Goal: Information Seeking & Learning: Learn about a topic

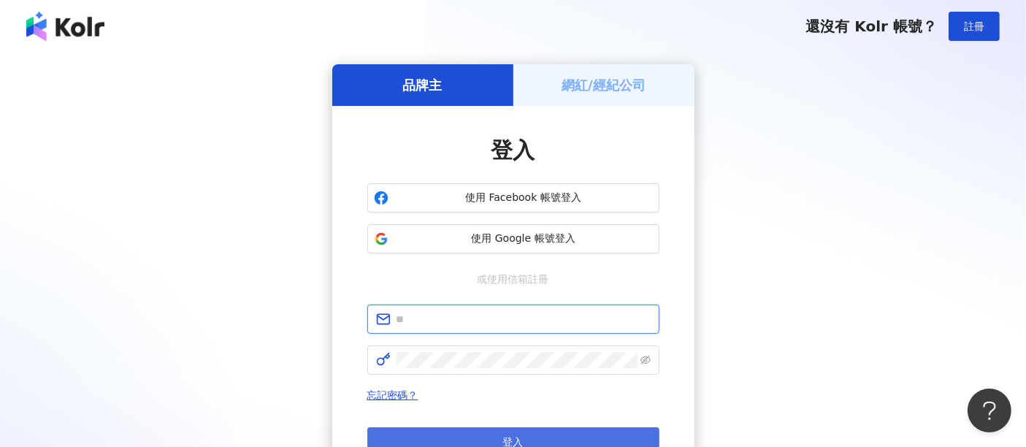
type input "**********"
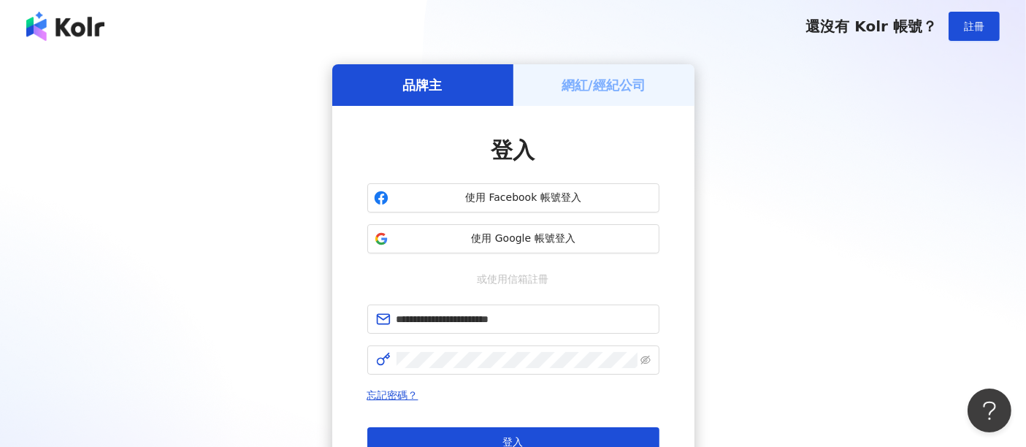
click at [618, 428] on button "登入" at bounding box center [513, 441] width 292 height 29
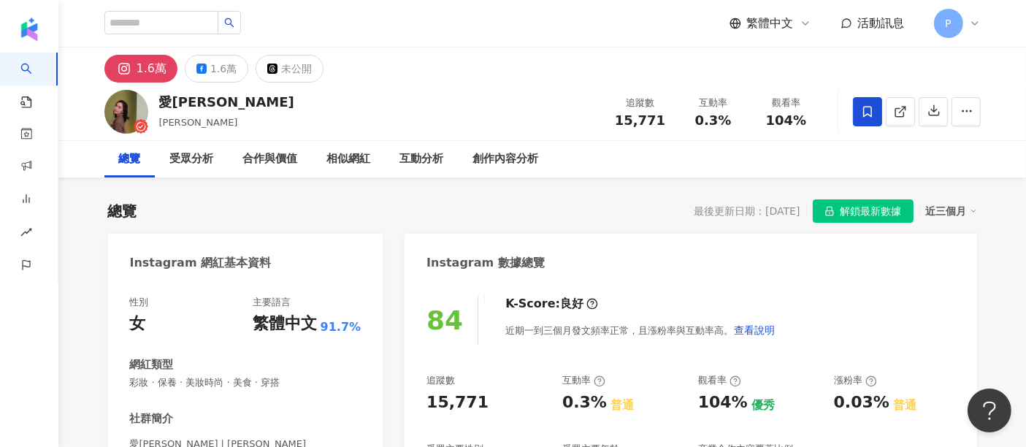
scroll to position [89, 0]
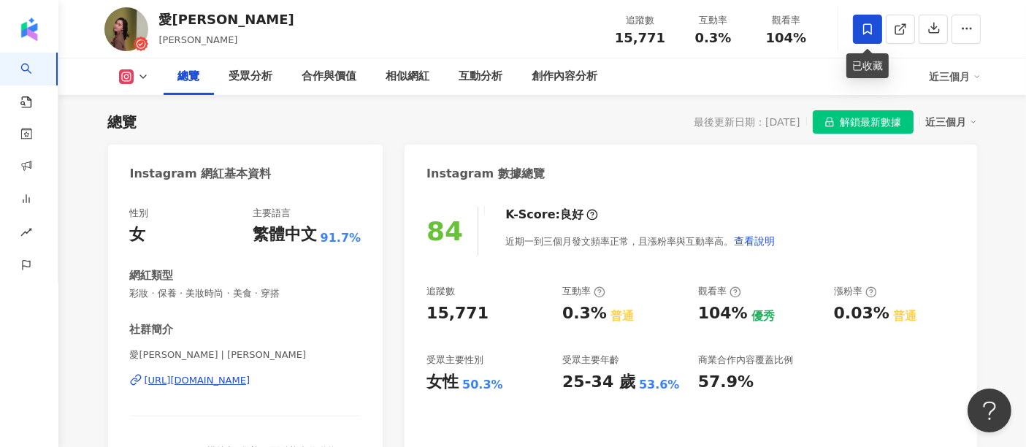
click at [866, 26] on icon at bounding box center [867, 29] width 13 height 13
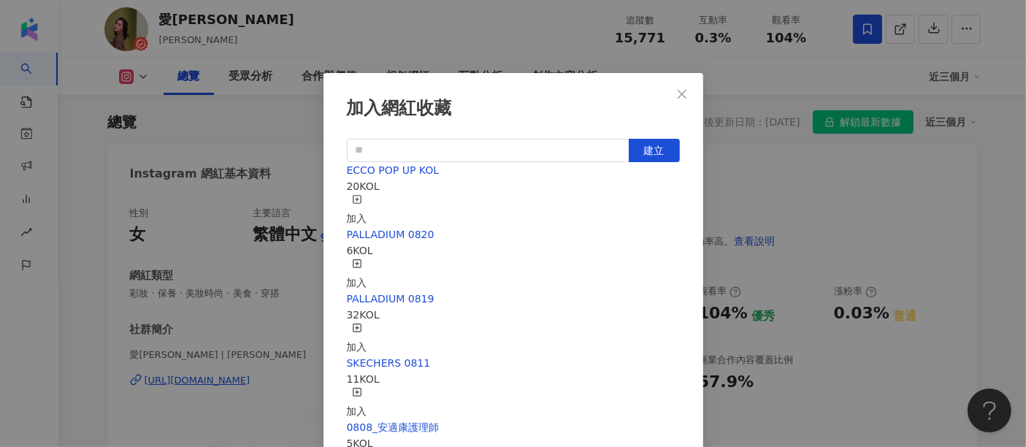
scroll to position [6, 0]
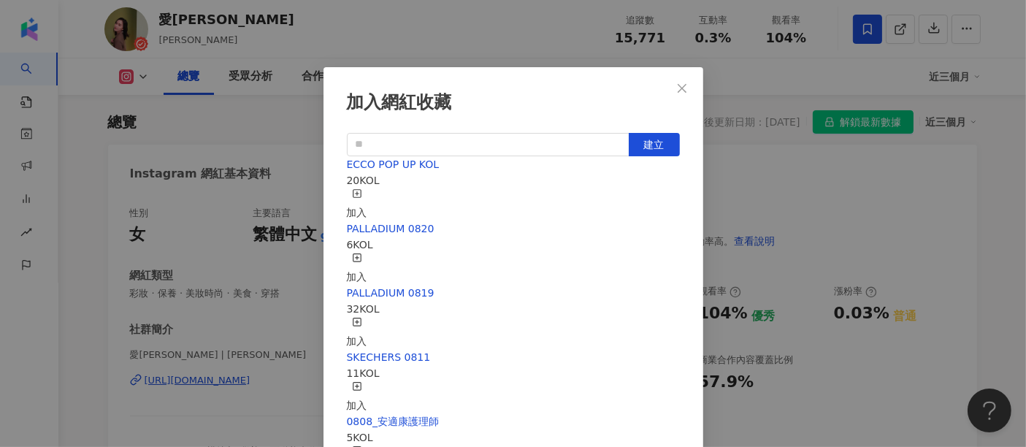
click at [367, 194] on div "加入" at bounding box center [357, 204] width 20 height 32
click at [672, 95] on button "Close" at bounding box center [682, 88] width 29 height 29
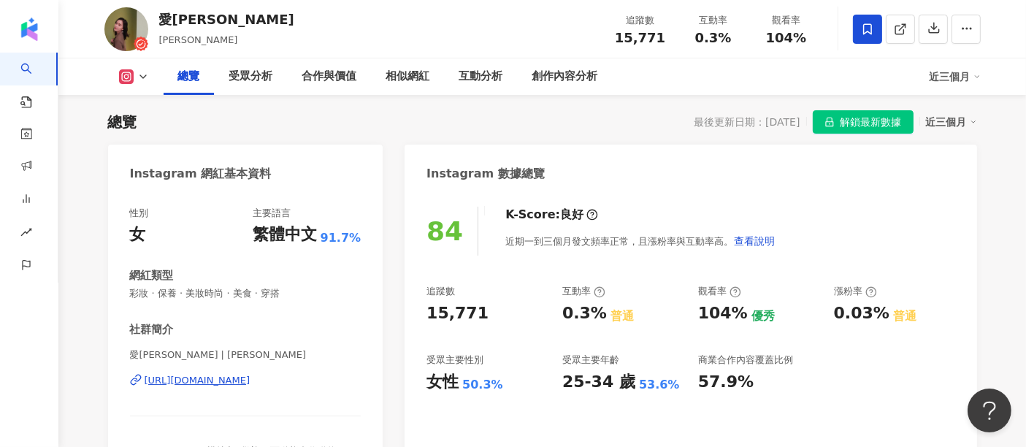
scroll to position [0, 0]
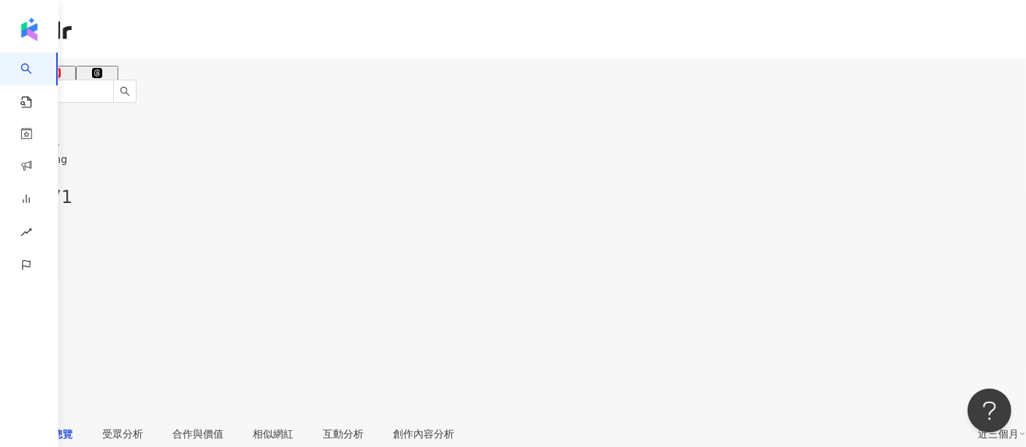
scroll to position [89, 0]
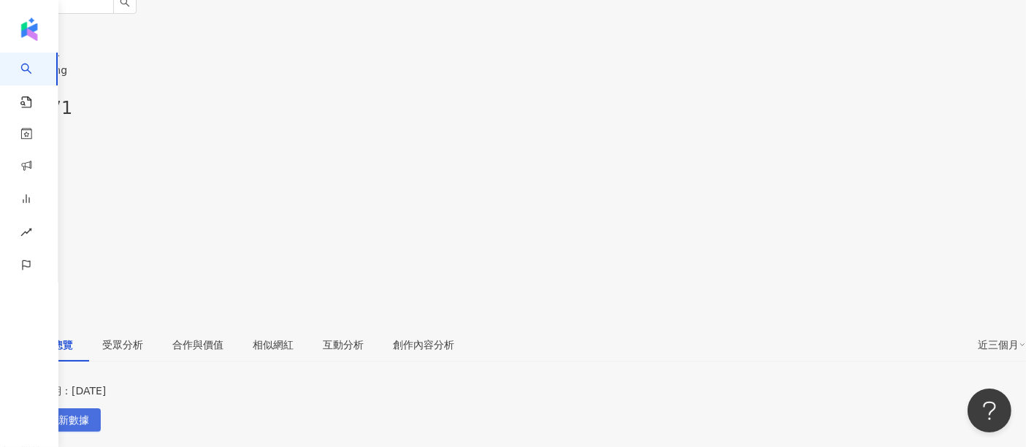
click at [89, 409] on span "解鎖最新數據" at bounding box center [58, 420] width 61 height 23
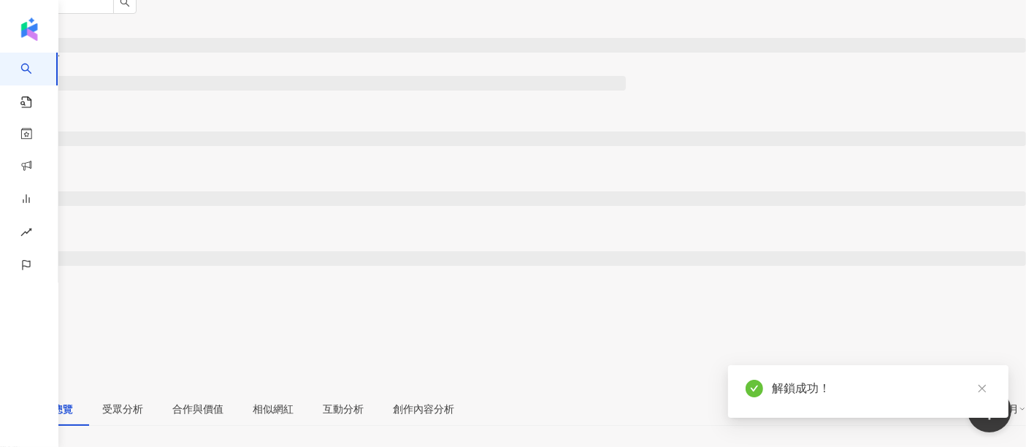
click at [10, 293] on span at bounding box center [5, 299] width 10 height 12
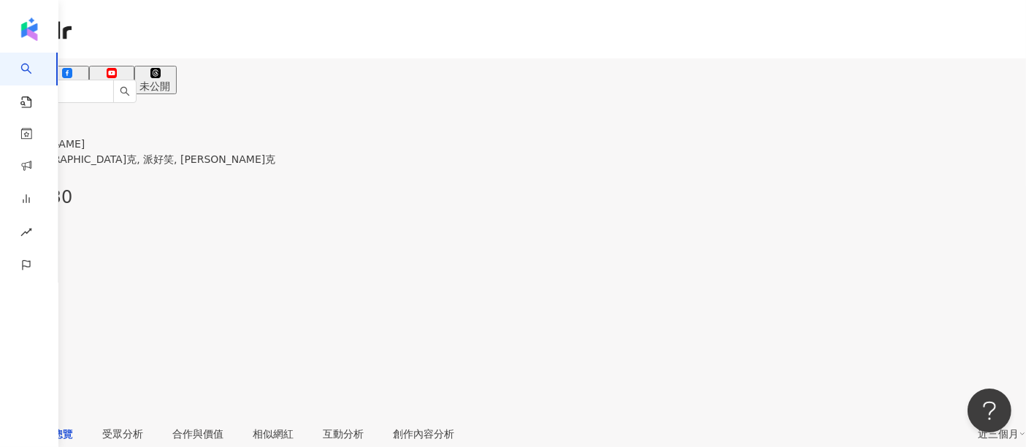
scroll to position [89, 0]
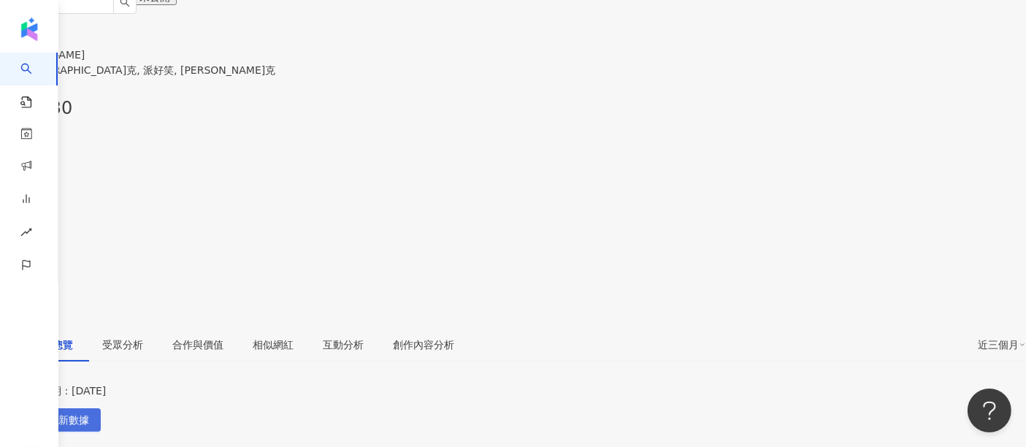
click at [89, 409] on span "解鎖最新數據" at bounding box center [58, 420] width 61 height 23
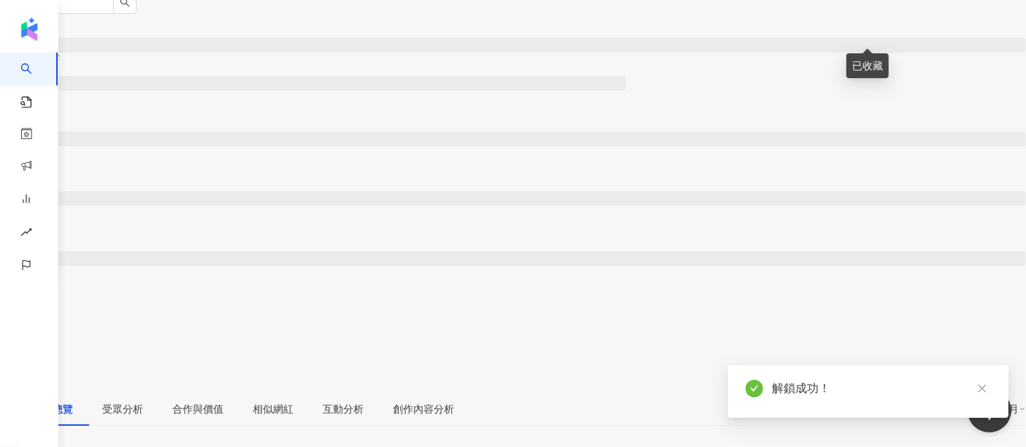
click at [10, 293] on span at bounding box center [5, 299] width 10 height 12
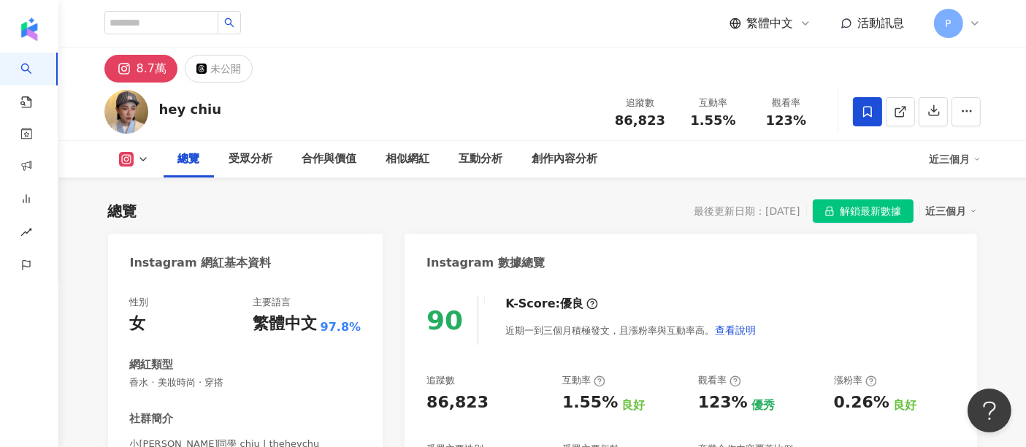
scroll to position [89, 0]
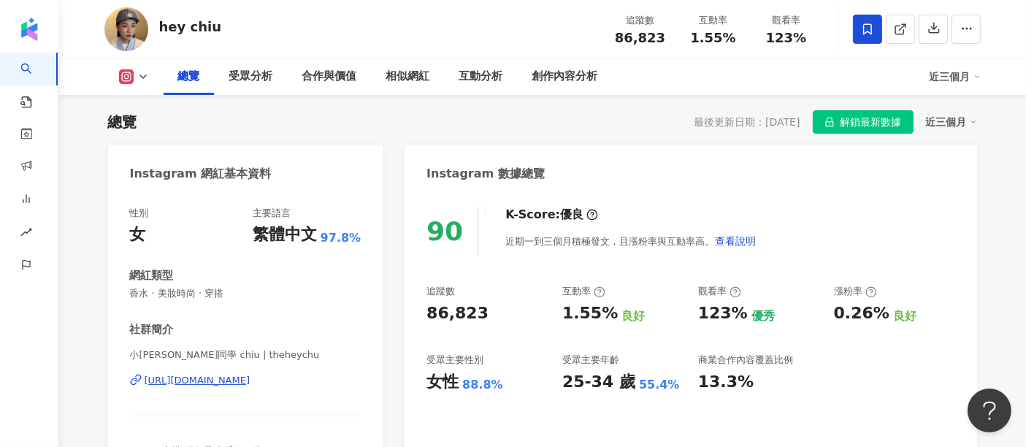
click at [855, 123] on span "解鎖最新數據" at bounding box center [871, 122] width 61 height 23
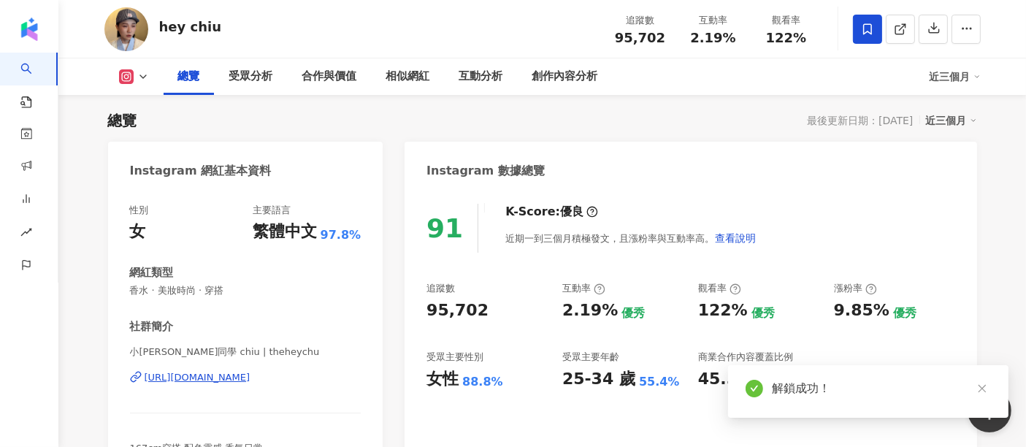
click at [866, 28] on icon at bounding box center [867, 29] width 13 height 13
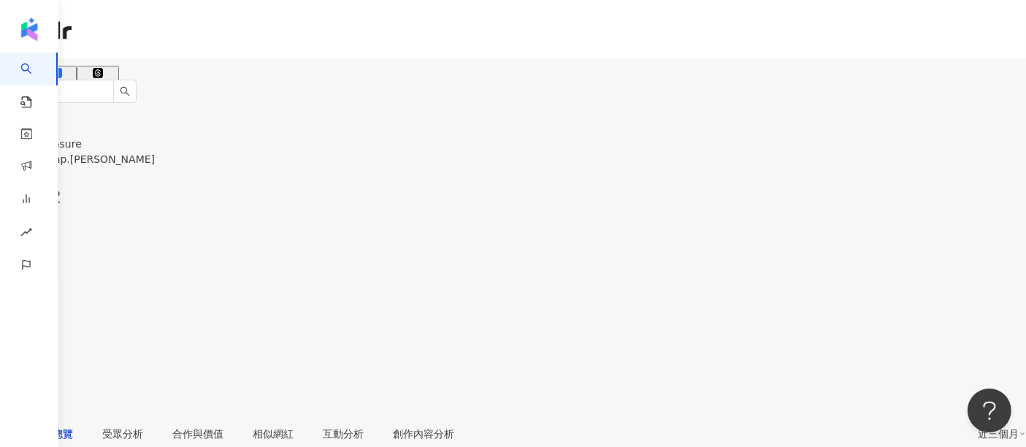
scroll to position [89, 0]
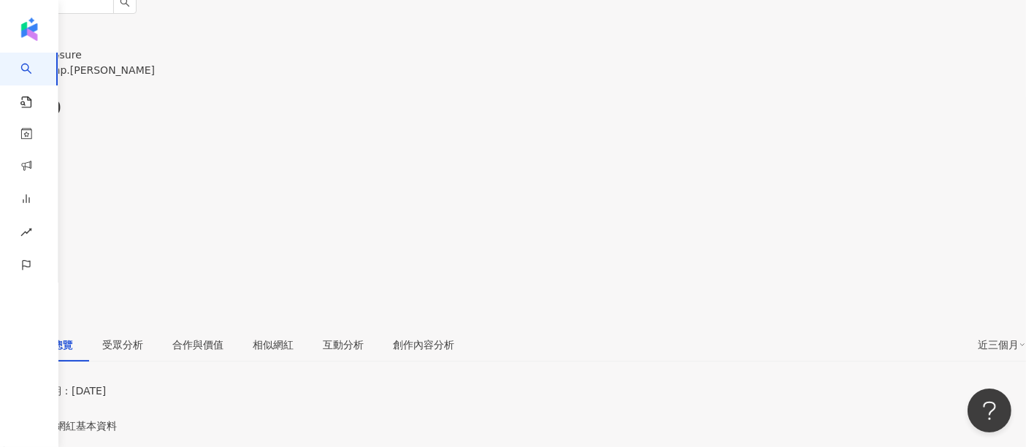
click at [10, 228] on icon at bounding box center [5, 233] width 10 height 10
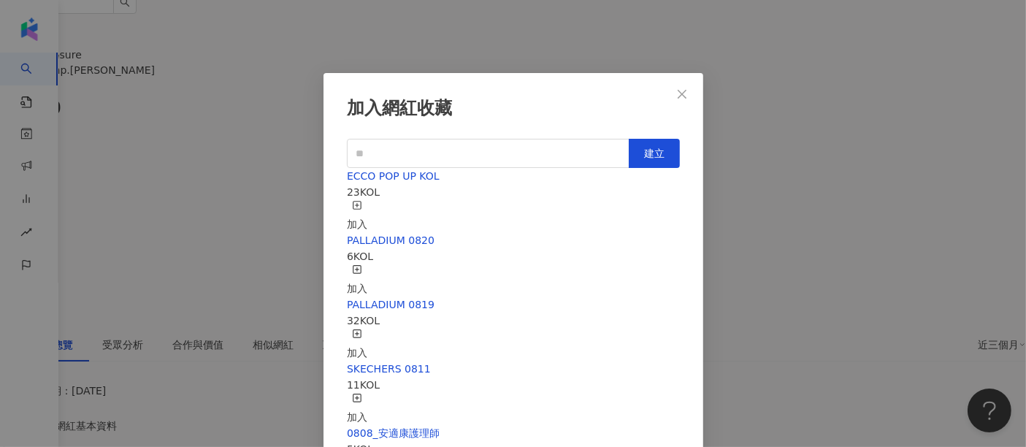
scroll to position [6, 0]
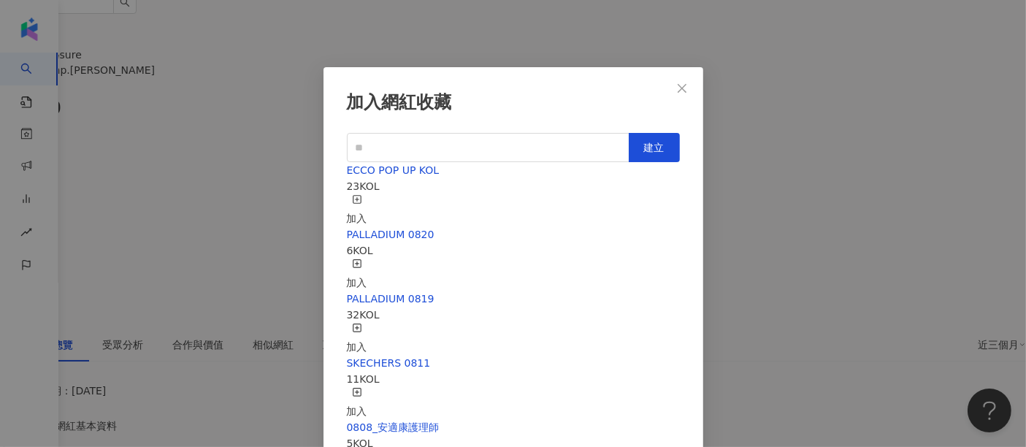
click at [367, 196] on div "加入" at bounding box center [357, 210] width 20 height 32
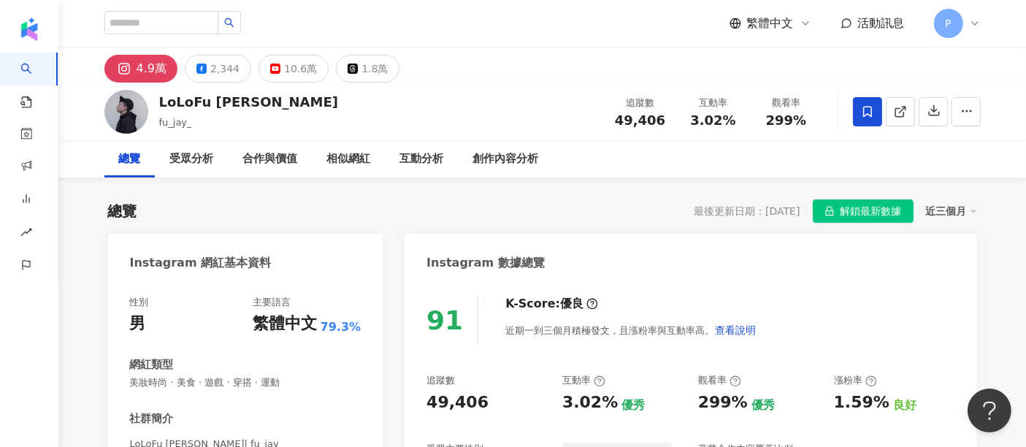
click at [849, 200] on span "解鎖最新數據" at bounding box center [871, 211] width 61 height 23
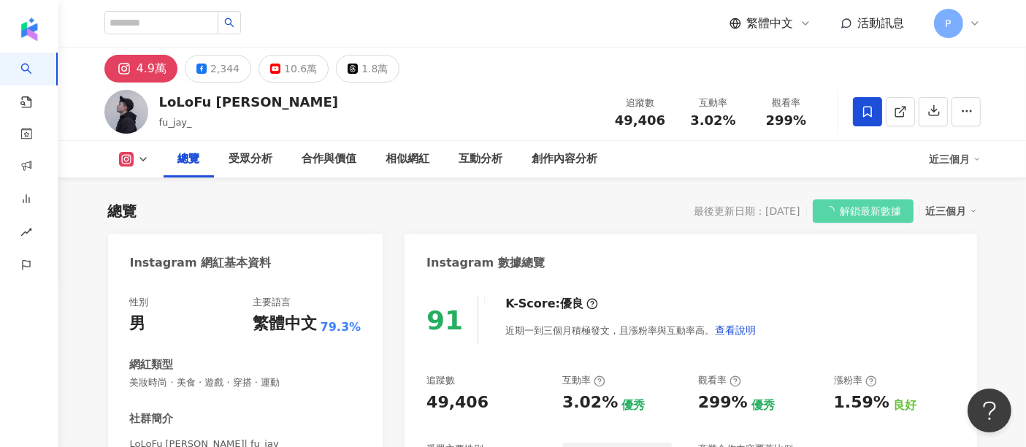
scroll to position [89, 0]
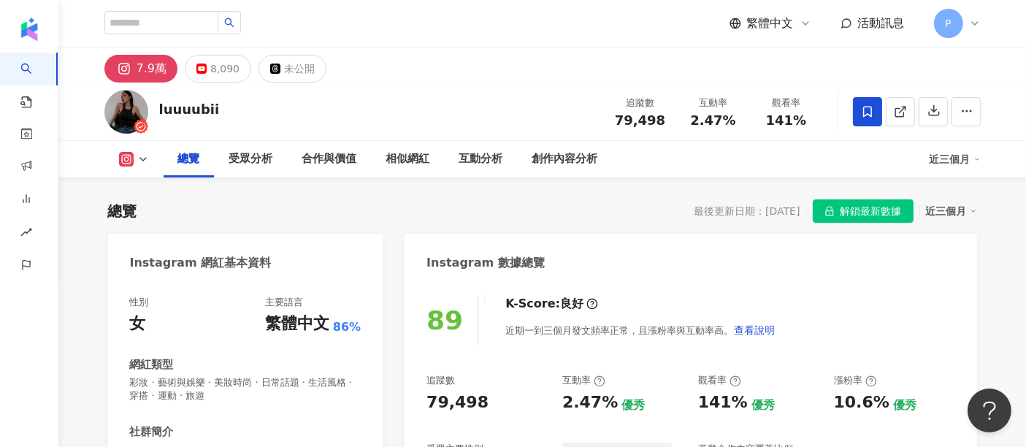
scroll to position [89, 0]
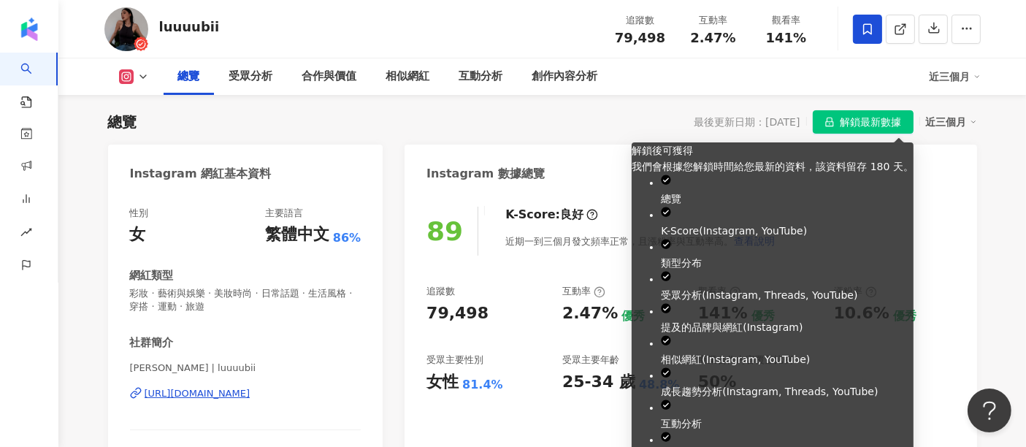
click at [866, 121] on span "解鎖最新數據" at bounding box center [871, 122] width 61 height 23
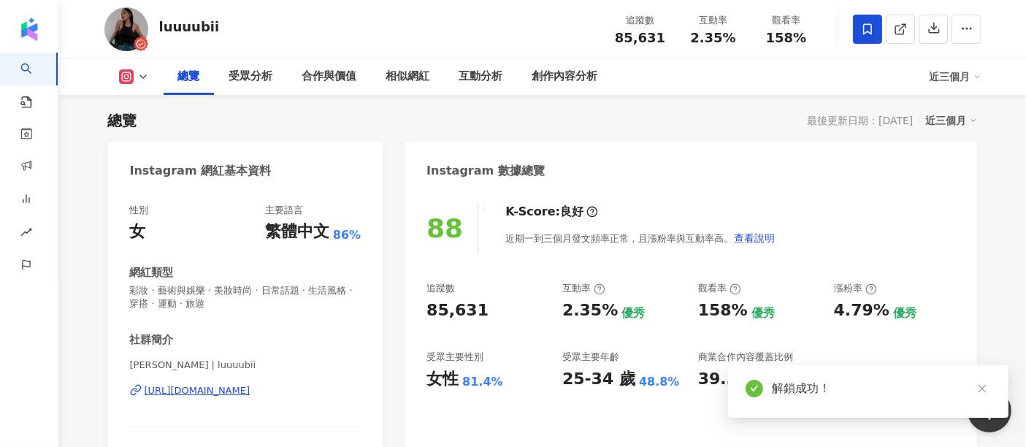
click at [862, 31] on icon at bounding box center [867, 29] width 13 height 13
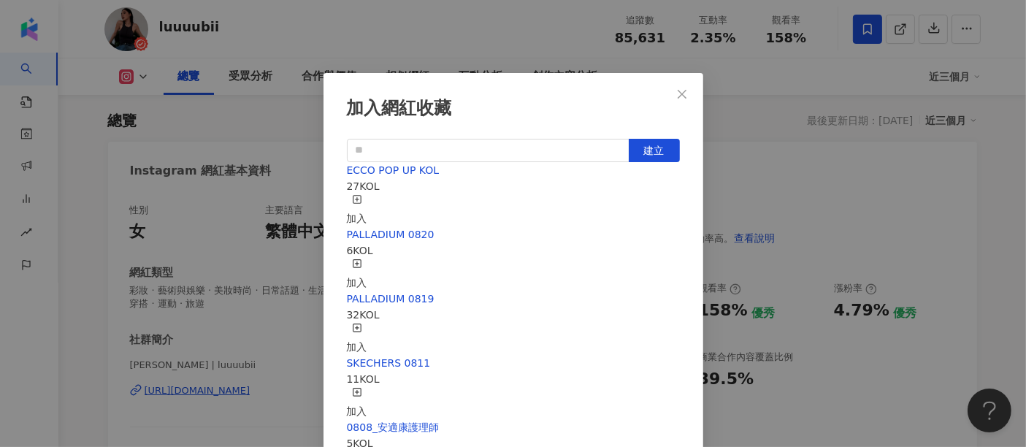
scroll to position [6, 0]
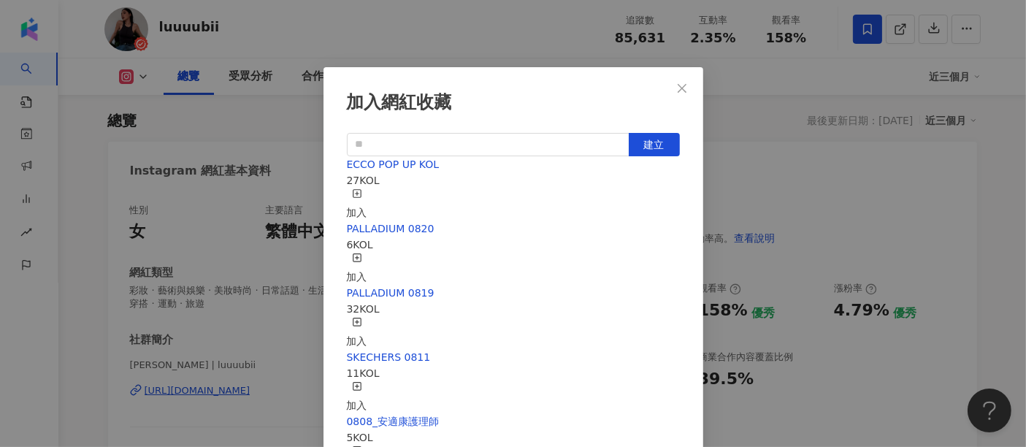
click at [367, 193] on div "加入" at bounding box center [357, 204] width 20 height 32
click at [683, 96] on button "Close" at bounding box center [682, 88] width 29 height 29
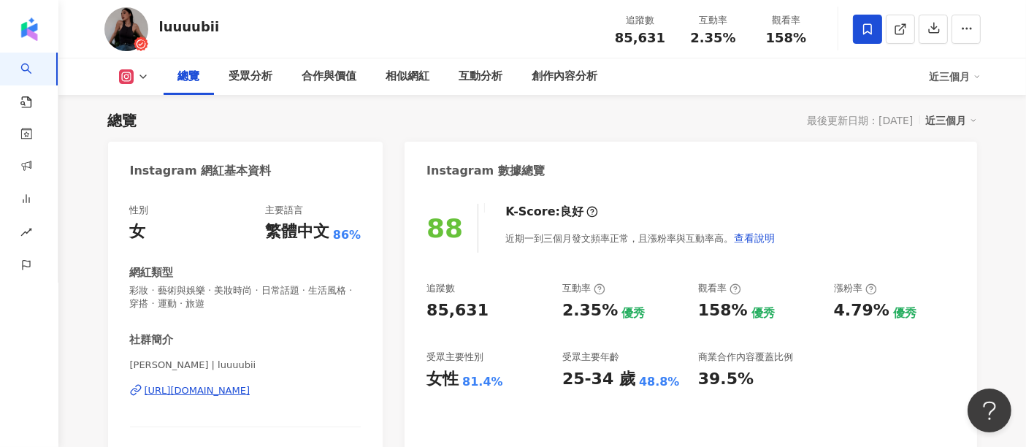
scroll to position [0, 0]
click at [847, 219] on div "88 K-Score : 良好 近期一到三個月發文頻率正常，且漲粉率與互動率高。 查看說明" at bounding box center [691, 228] width 528 height 49
